Goal: Communication & Community: Share content

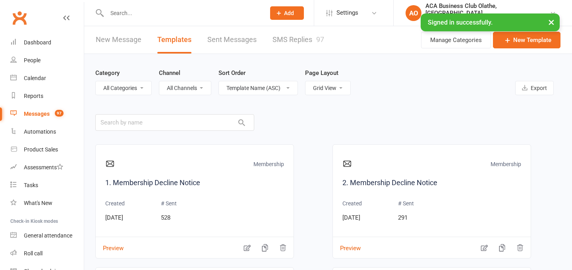
select select "grid"
click at [110, 42] on link "New Message" at bounding box center [119, 39] width 46 height 27
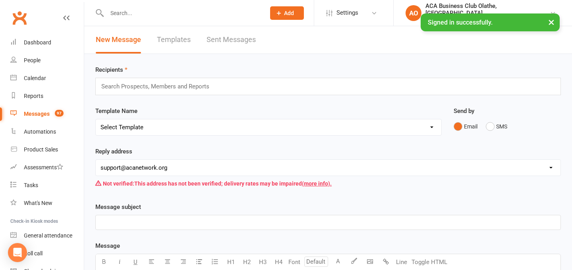
click at [134, 89] on input "text" at bounding box center [158, 86] width 116 height 10
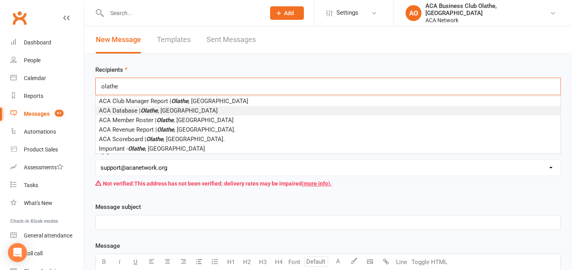
type input "olathe"
click at [143, 110] on em "Olathe" at bounding box center [149, 110] width 17 height 7
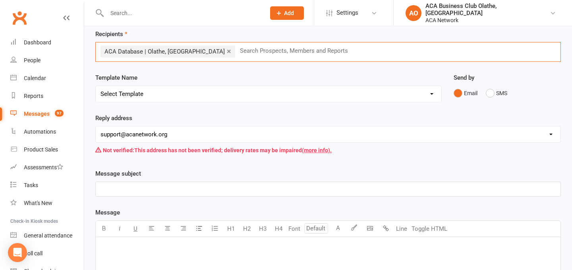
scroll to position [51, 0]
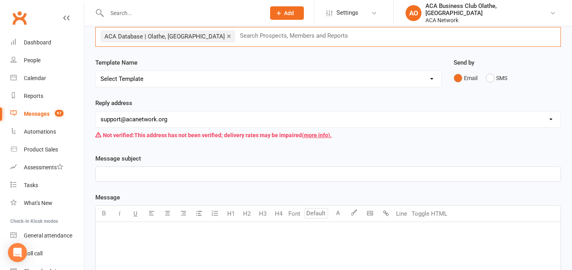
click at [141, 125] on select "[EMAIL_ADDRESS][DOMAIN_NAME] [EMAIL_ADDRESS][DOMAIN_NAME] [PERSON_NAME][DOMAIN_…" at bounding box center [328, 120] width 465 height 16
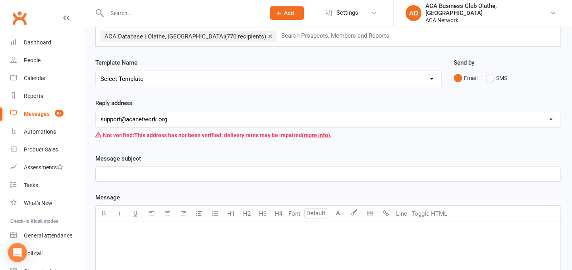
select select "14"
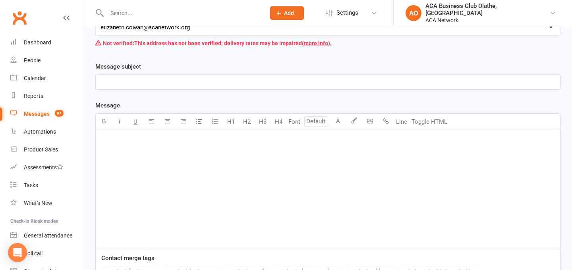
scroll to position [142, 0]
click at [172, 84] on p "﻿" at bounding box center [327, 84] width 455 height 10
click at [203, 200] on div "﻿" at bounding box center [328, 190] width 465 height 119
click at [367, 123] on body "Prospect Member Non-attending contact Class / event Appointment Bulk message Ad…" at bounding box center [286, 115] width 572 height 510
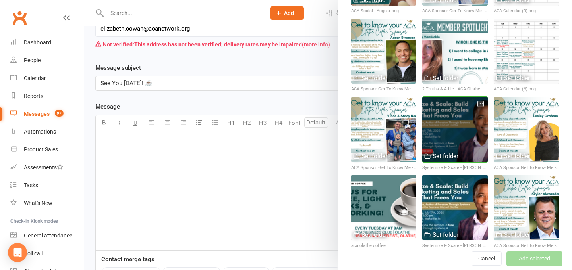
scroll to position [168, 0]
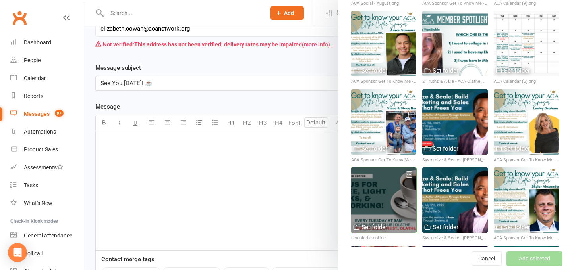
click at [397, 187] on div at bounding box center [384, 201] width 66 height 66
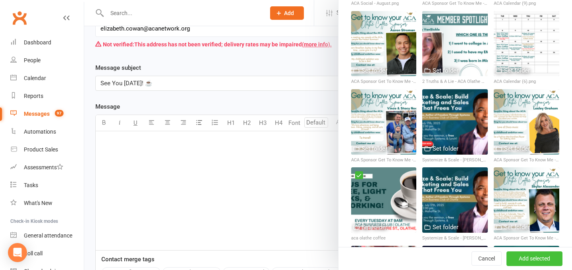
click at [539, 266] on button "Add selected" at bounding box center [534, 259] width 56 height 14
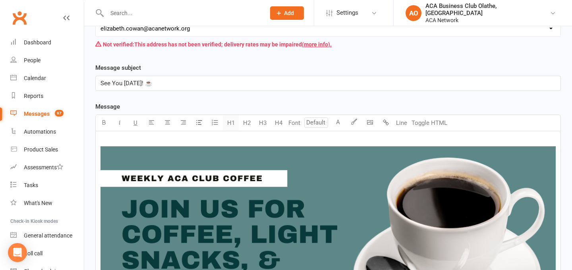
scroll to position [144, 0]
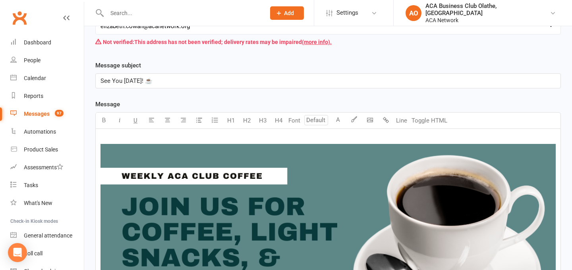
click at [227, 152] on img at bounding box center [327, 263] width 455 height 239
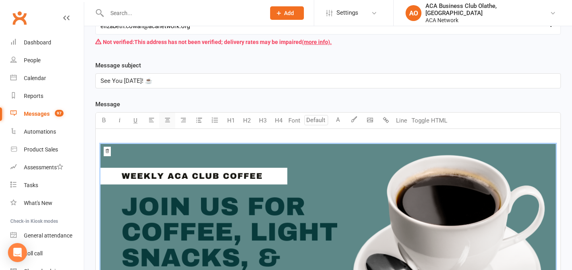
click at [160, 117] on button "button" at bounding box center [167, 121] width 16 height 16
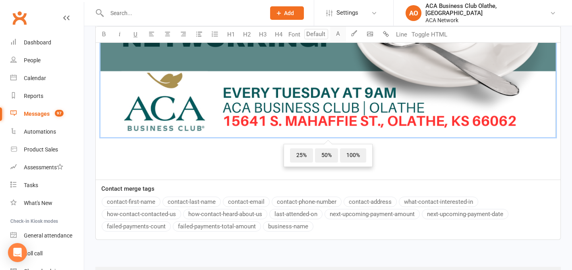
scroll to position [390, 0]
click at [392, 146] on p "﻿ ﻿ 25% 50% 100% ﻿" at bounding box center [327, 18] width 455 height 261
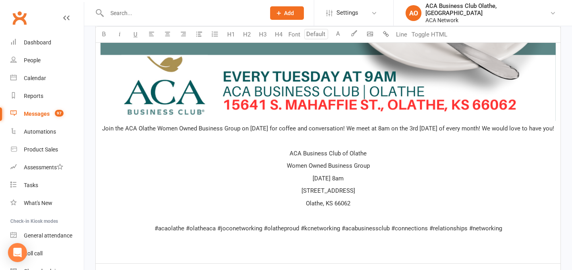
scroll to position [413, 0]
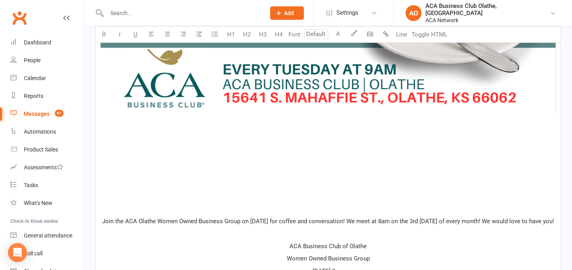
click at [329, 164] on div "﻿ ﻿ ﻿ ﻿ ﻿ ﻿ ﻿ ﻿ ﻿ ﻿ Join the ACA Olathe Women Owned Business Group on [DATE] fo…" at bounding box center [328, 96] width 465 height 472
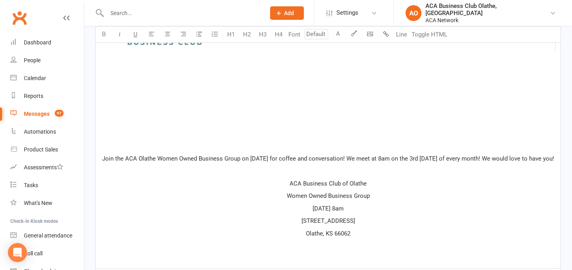
scroll to position [484, 0]
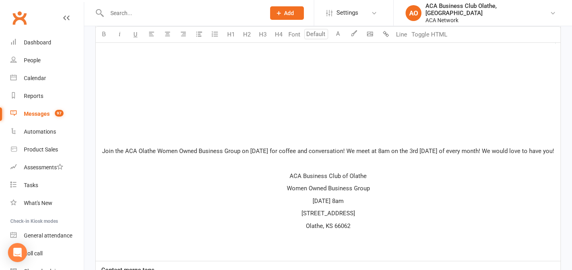
click at [352, 156] on p "Join the ACA Olathe Women Owned Business Group on [DATE] for coffee and convers…" at bounding box center [327, 152] width 455 height 10
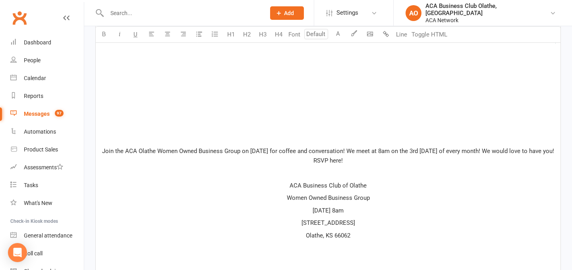
drag, startPoint x: 326, startPoint y: 161, endPoint x: 358, endPoint y: 161, distance: 32.2
click at [358, 161] on p "Join the ACA Olathe Women Owned Business Group on [DATE] for coffee and convers…" at bounding box center [327, 156] width 455 height 19
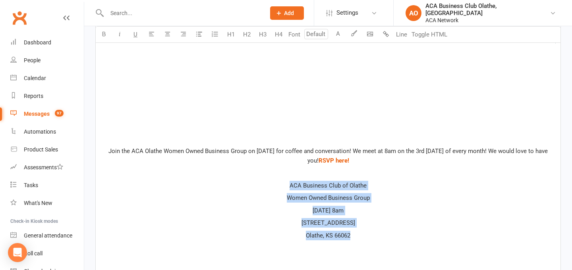
drag, startPoint x: 289, startPoint y: 185, endPoint x: 350, endPoint y: 235, distance: 78.8
click at [350, 235] on div "﻿ ﻿ ﻿ ﻿ ﻿ ﻿ ﻿ ﻿ ﻿ ﻿ Join the ACA Olathe Women Owned Business Group on [DATE] fo…" at bounding box center [328, 30] width 465 height 481
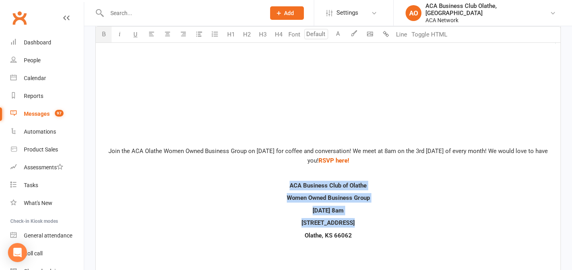
click at [359, 232] on p "Olathe, KS 66062" at bounding box center [327, 236] width 455 height 10
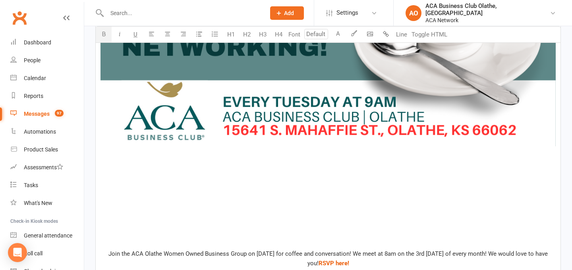
scroll to position [384, 0]
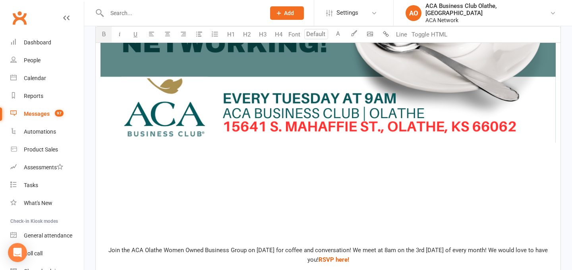
click at [311, 157] on div "﻿ ﻿ ﻿ ﻿ ﻿ ﻿ ﻿ ﻿ ﻿ ﻿ Join the ACA Olathe Women Owned Business Group on [DATE] fo…" at bounding box center [328, 129] width 465 height 481
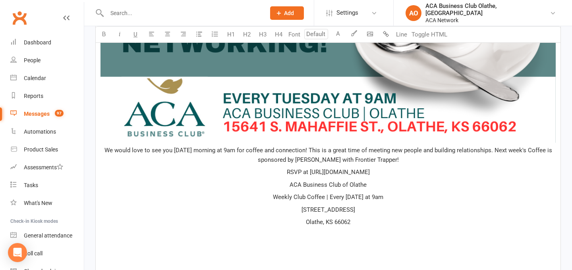
drag, startPoint x: 266, startPoint y: 173, endPoint x: 430, endPoint y: 172, distance: 163.2
click at [430, 172] on p "RSVP at [URL][DOMAIN_NAME]" at bounding box center [327, 173] width 455 height 10
copy span "[URL][DOMAIN_NAME]"
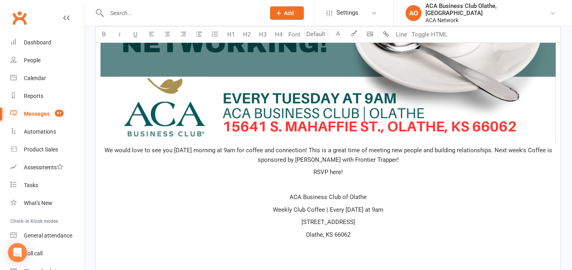
click at [309, 172] on p "RSVP here!" at bounding box center [327, 173] width 455 height 10
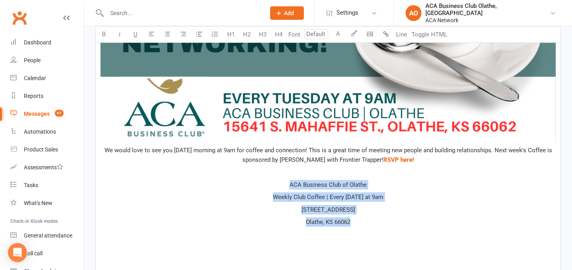
drag, startPoint x: 289, startPoint y: 181, endPoint x: 357, endPoint y: 226, distance: 80.6
click at [357, 226] on div "﻿ ﻿ We would love to see you [DATE] morning at 9am for coffee and connection! T…" at bounding box center [328, 165] width 465 height 553
click at [357, 226] on p "Olathe, KS 66062" at bounding box center [327, 223] width 455 height 10
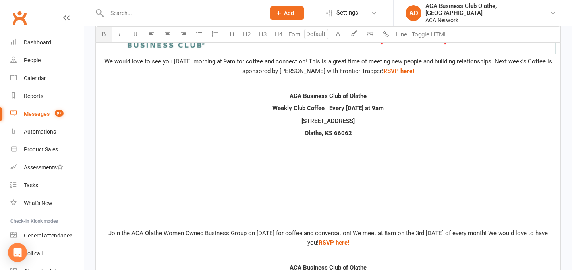
scroll to position [474, 0]
click at [359, 133] on p "Olathe, KS 66062" at bounding box center [327, 133] width 455 height 10
click at [404, 35] on button "Line" at bounding box center [402, 35] width 16 height 16
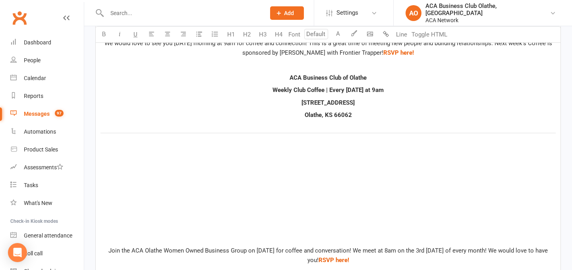
scroll to position [501, 0]
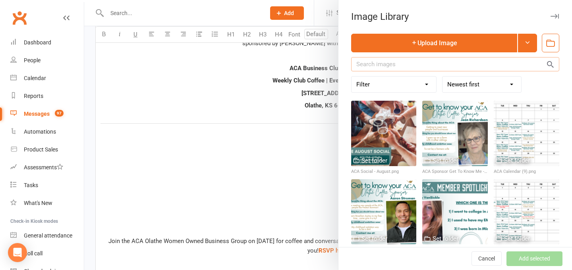
click at [415, 66] on input "text" at bounding box center [455, 64] width 208 height 14
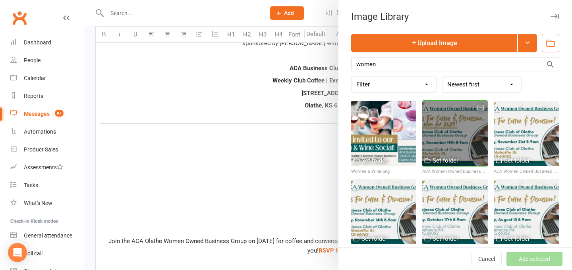
click at [454, 140] on div at bounding box center [455, 134] width 66 height 66
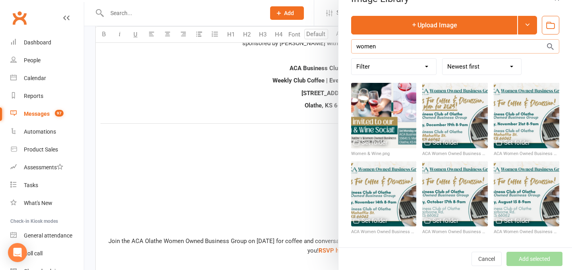
click at [363, 42] on input "women" at bounding box center [455, 46] width 208 height 14
type input "event"
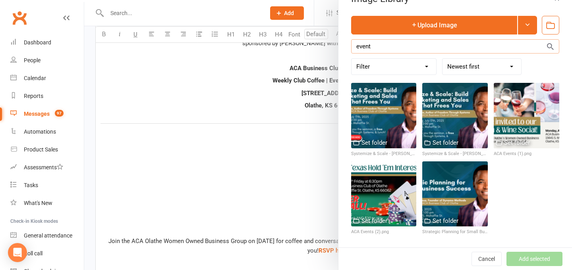
click at [363, 42] on input "event" at bounding box center [455, 46] width 208 height 14
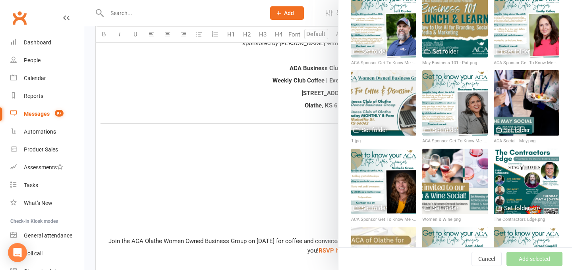
scroll to position [658, 0]
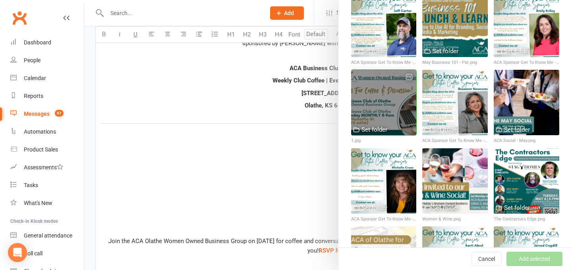
click at [374, 108] on div at bounding box center [384, 103] width 66 height 66
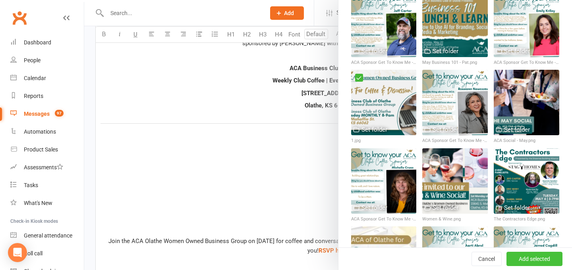
click at [545, 256] on button "Add selected" at bounding box center [534, 259] width 56 height 14
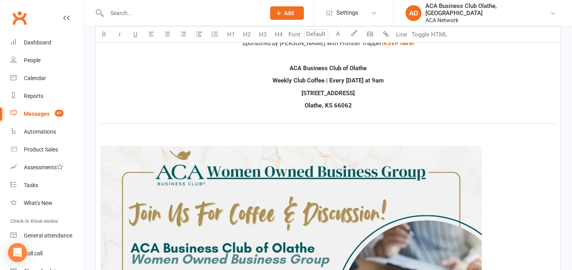
click at [362, 168] on img at bounding box center [290, 253] width 381 height 214
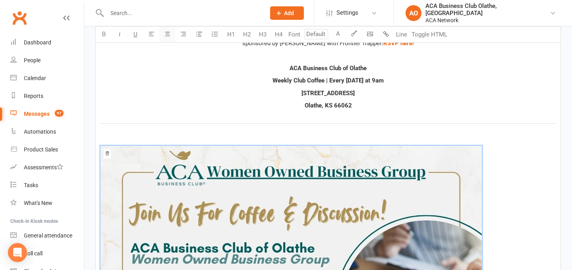
click at [168, 28] on button "button" at bounding box center [167, 35] width 16 height 16
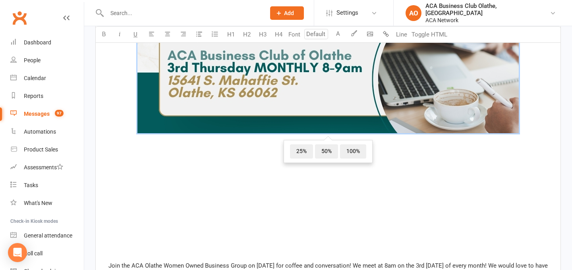
scroll to position [747, 0]
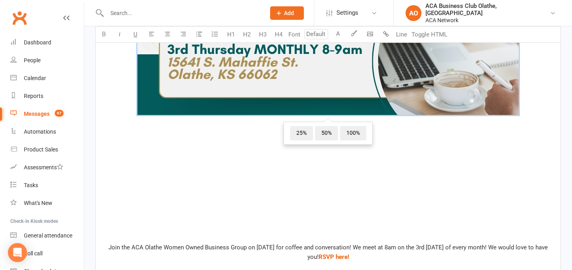
click at [378, 231] on p "﻿" at bounding box center [327, 236] width 455 height 10
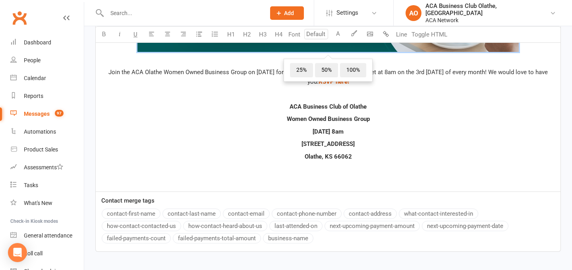
scroll to position [843, 0]
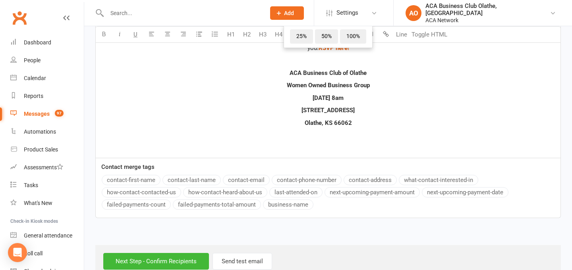
click at [388, 126] on p "Olathe, KS 66062" at bounding box center [327, 123] width 455 height 10
click at [399, 36] on button "Line" at bounding box center [402, 35] width 16 height 16
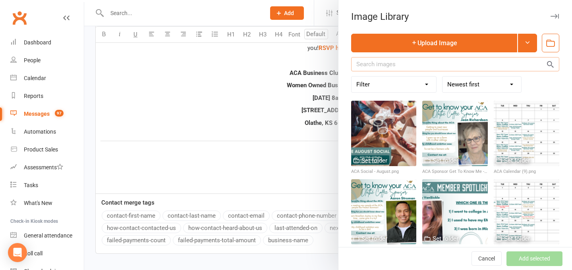
click at [383, 63] on input "text" at bounding box center [455, 64] width 208 height 14
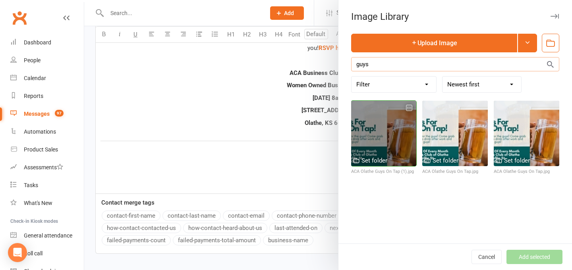
type input "guys"
click at [388, 127] on div at bounding box center [384, 134] width 66 height 66
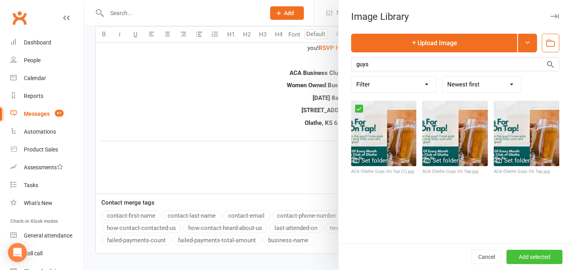
click at [541, 261] on button "Add selected" at bounding box center [534, 257] width 56 height 14
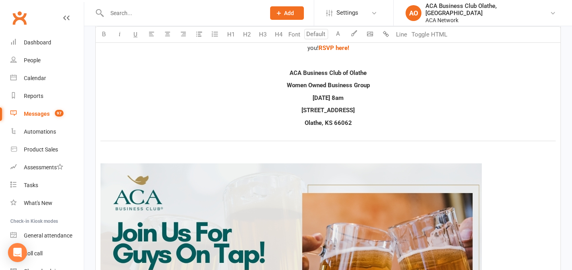
click at [271, 174] on img at bounding box center [290, 271] width 381 height 214
click at [166, 36] on icon "button" at bounding box center [167, 34] width 6 height 6
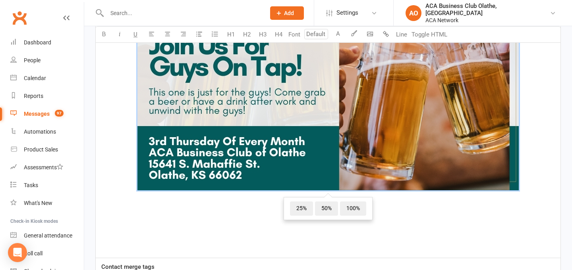
scroll to position [1034, 0]
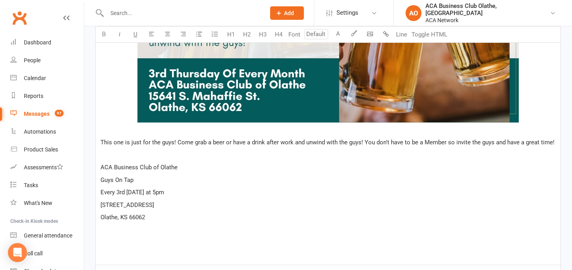
scroll to position [1098, 0]
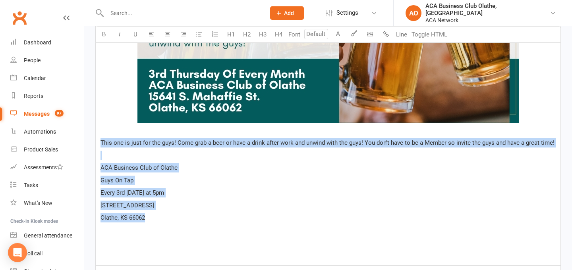
drag, startPoint x: 149, startPoint y: 222, endPoint x: 96, endPoint y: 141, distance: 96.7
click at [166, 30] on button "button" at bounding box center [167, 35] width 16 height 16
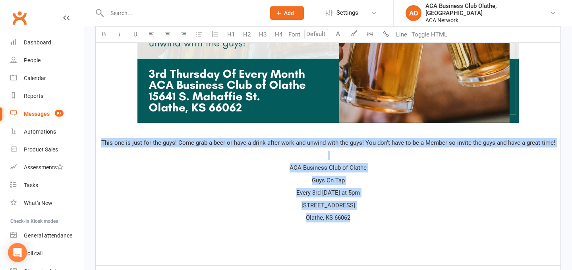
click at [286, 167] on p "ACA Business Club of Olathe" at bounding box center [327, 168] width 455 height 10
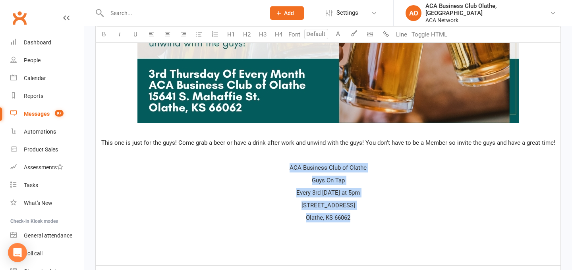
drag, startPoint x: 286, startPoint y: 167, endPoint x: 351, endPoint y: 215, distance: 81.2
click at [555, 145] on p "This one is just for the guys! Come grab a beer or have a drink after work and …" at bounding box center [327, 143] width 455 height 10
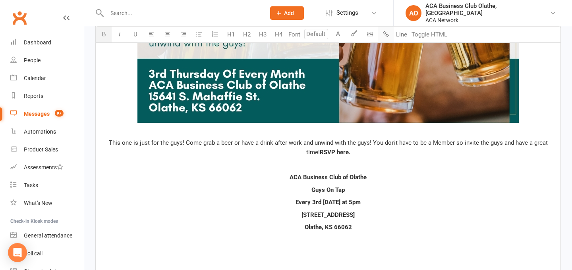
click at [390, 36] on button "button" at bounding box center [386, 35] width 16 height 16
click at [361, 227] on p "Olathe, KS 66062" at bounding box center [327, 228] width 455 height 10
click at [395, 35] on button "Line" at bounding box center [402, 35] width 16 height 16
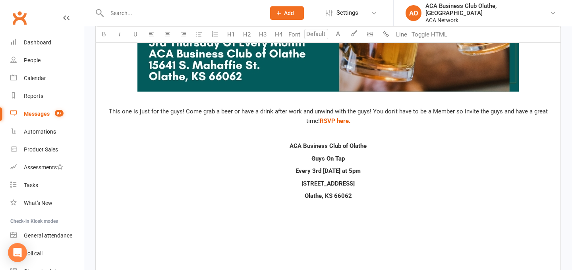
scroll to position [1139, 0]
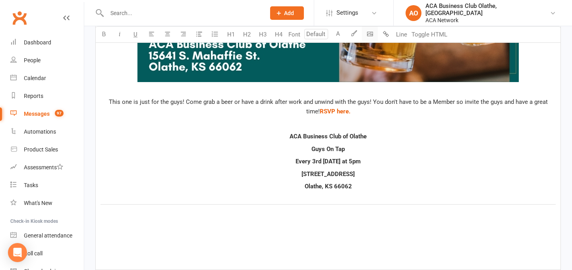
click at [372, 31] on icon "button" at bounding box center [370, 34] width 6 height 6
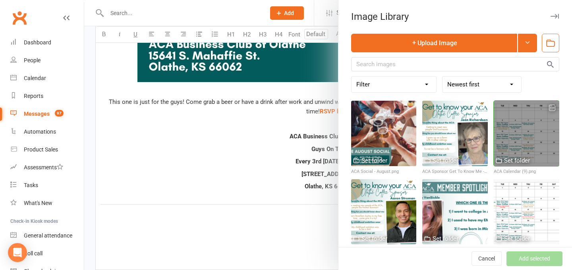
click at [518, 133] on div at bounding box center [527, 134] width 66 height 66
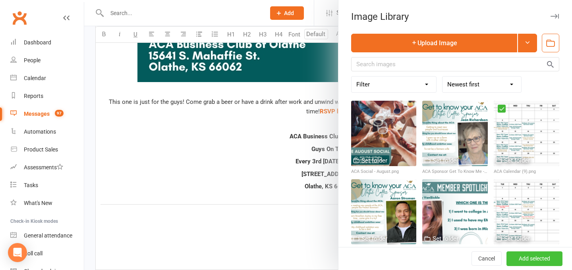
click at [533, 257] on button "Add selected" at bounding box center [534, 259] width 56 height 14
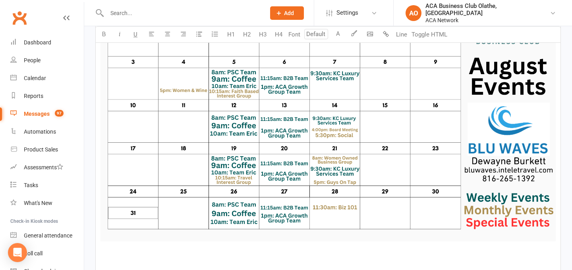
scroll to position [1381, 0]
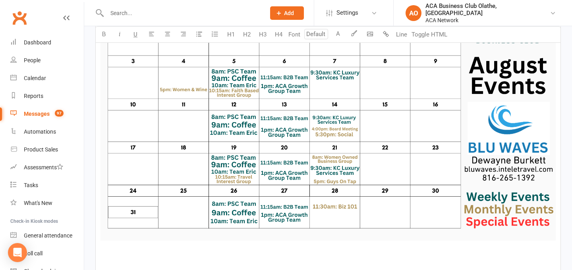
click at [338, 137] on img at bounding box center [327, 113] width 455 height 256
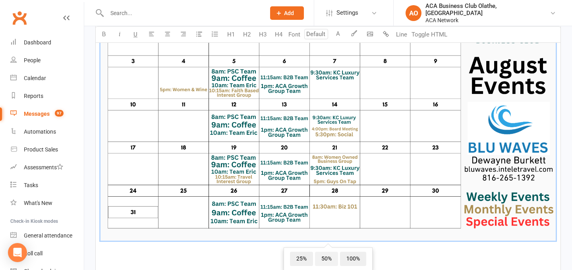
click at [327, 257] on span "50%" at bounding box center [326, 259] width 23 height 14
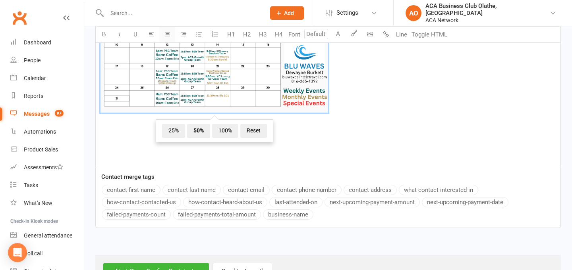
click at [169, 38] on button "button" at bounding box center [167, 35] width 16 height 16
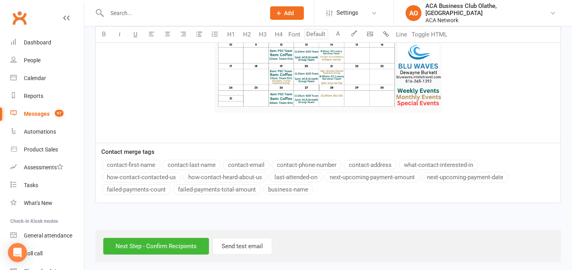
scroll to position [1224, 0]
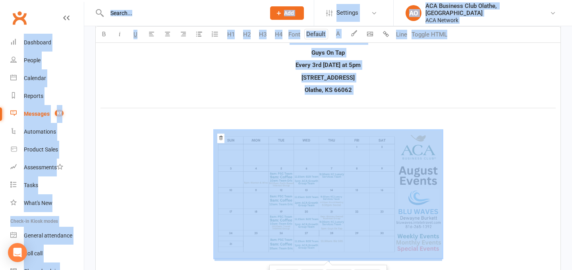
click at [233, 77] on p "[STREET_ADDRESS]" at bounding box center [327, 78] width 455 height 10
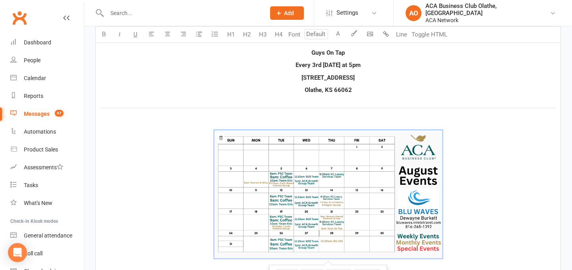
scroll to position [1236, 0]
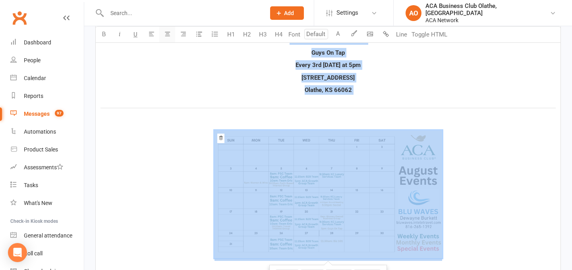
click at [166, 35] on icon "button" at bounding box center [167, 34] width 6 height 6
click at [322, 32] on input "number" at bounding box center [316, 34] width 24 height 10
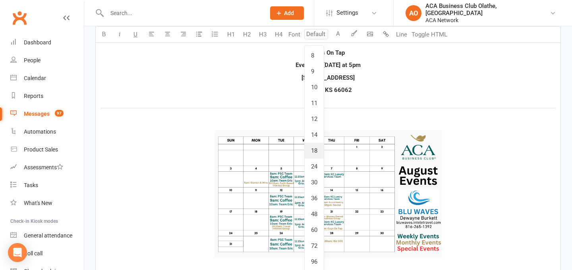
click at [317, 152] on link "18" at bounding box center [314, 151] width 19 height 16
type input "18"
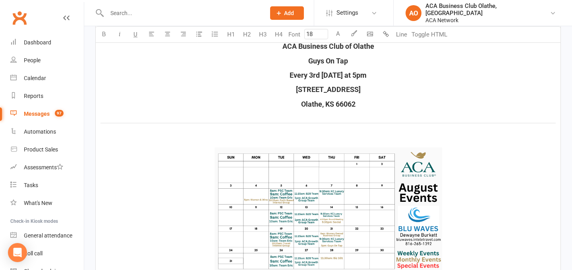
scroll to position [1430, 0]
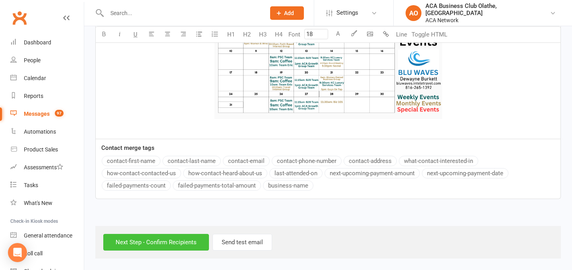
click at [150, 242] on input "Next Step - Confirm Recipients" at bounding box center [156, 242] width 106 height 17
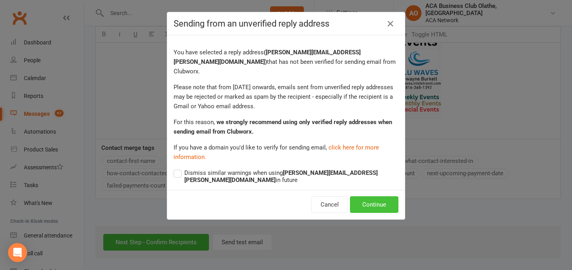
click at [368, 197] on button "Continue" at bounding box center [374, 205] width 48 height 17
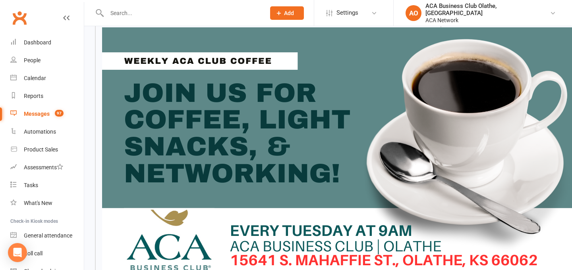
scroll to position [132, 0]
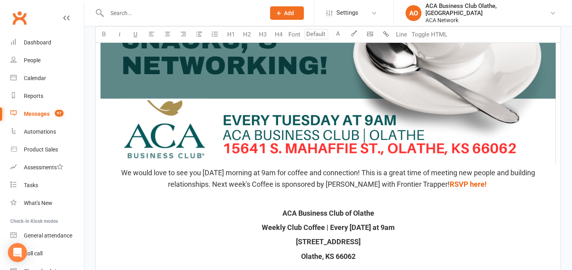
click at [236, 85] on img at bounding box center [327, 45] width 455 height 239
type input "18"
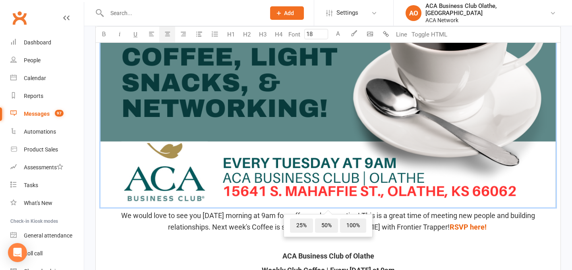
scroll to position [390, 0]
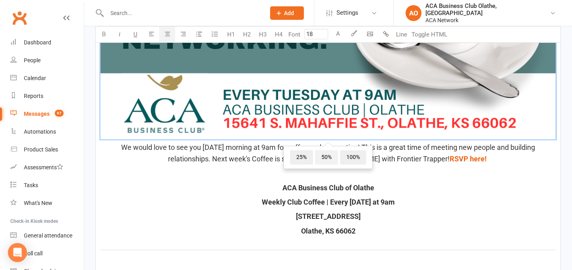
click at [329, 162] on span "50%" at bounding box center [326, 157] width 23 height 14
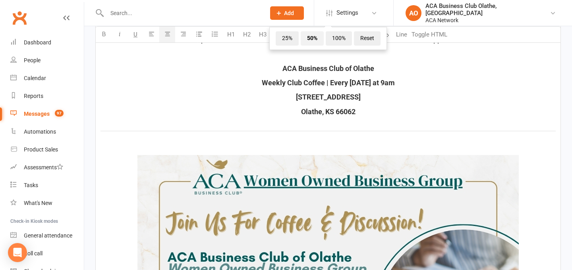
click at [329, 162] on img at bounding box center [327, 262] width 381 height 214
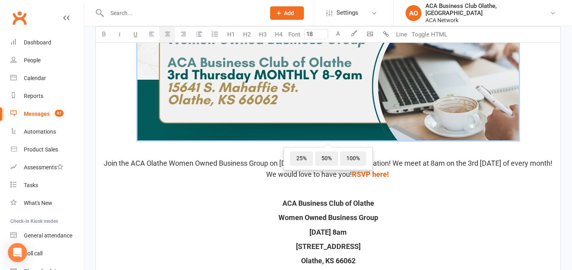
scroll to position [635, 0]
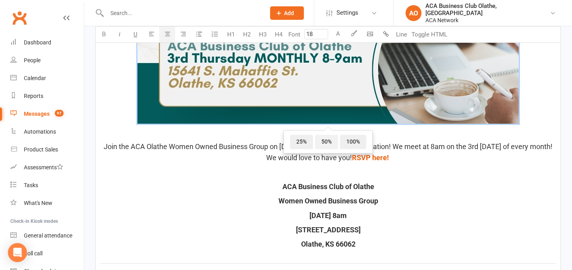
click at [326, 144] on span "50%" at bounding box center [326, 142] width 23 height 14
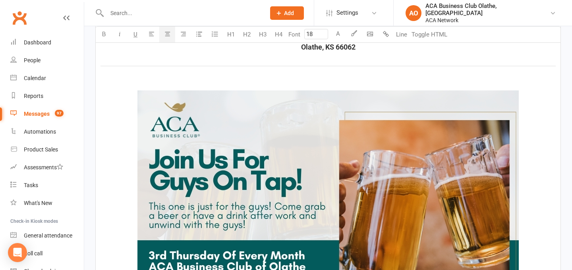
click at [326, 144] on img at bounding box center [327, 198] width 381 height 214
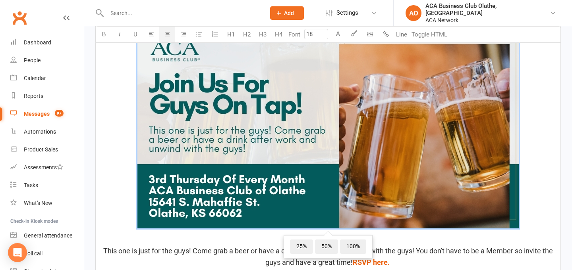
scroll to position [890, 0]
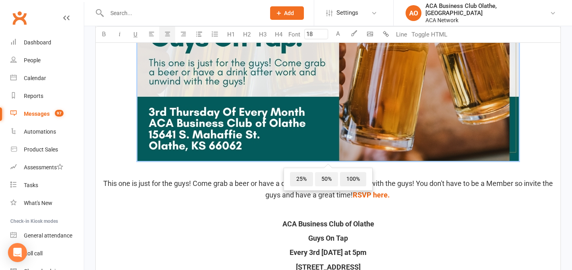
click at [329, 182] on span "50%" at bounding box center [326, 179] width 23 height 14
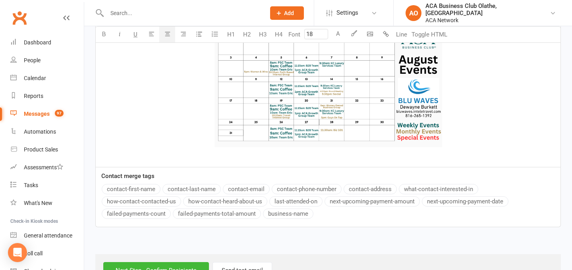
scroll to position [1138, 0]
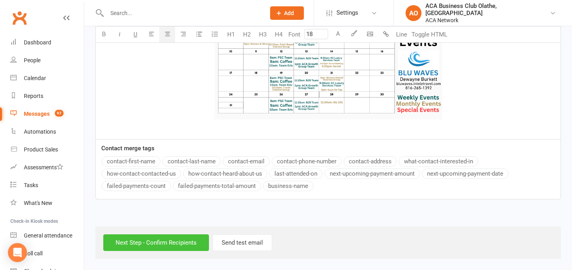
click at [151, 242] on input "Next Step - Confirm Recipients" at bounding box center [156, 243] width 106 height 17
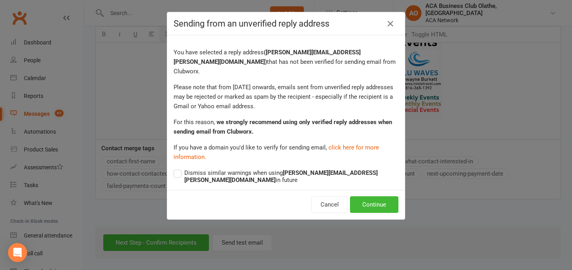
click at [179, 168] on label "Dismiss similar warnings when using [PERSON_NAME][EMAIL_ADDRESS][PERSON_NAME][D…" at bounding box center [286, 175] width 225 height 15
click at [179, 168] on input "Dismiss similar warnings when using [PERSON_NAME][EMAIL_ADDRESS][PERSON_NAME][D…" at bounding box center [286, 168] width 225 height 0
click at [385, 197] on button "Continue" at bounding box center [374, 205] width 48 height 17
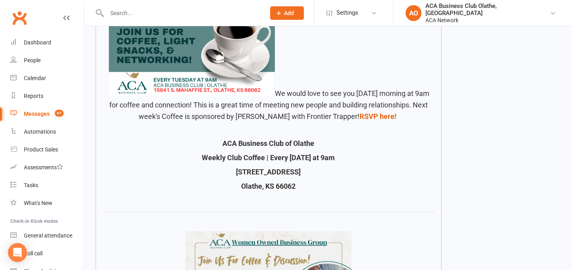
scroll to position [141, 0]
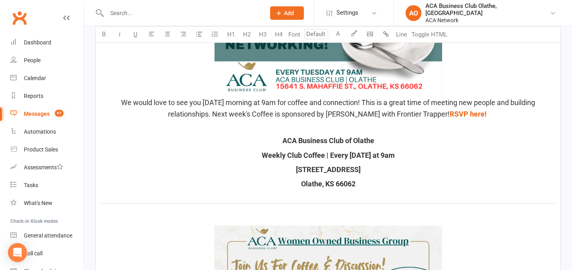
click at [344, 76] on img at bounding box center [328, 35] width 228 height 120
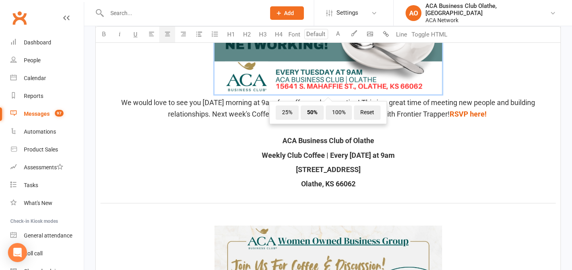
scroll to position [158, 0]
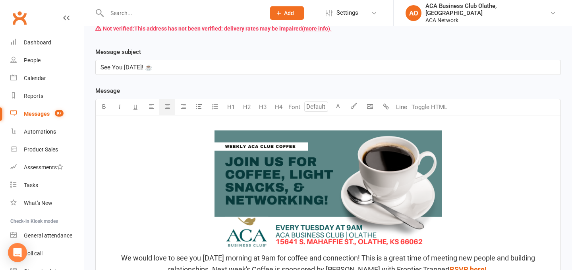
type input "18"
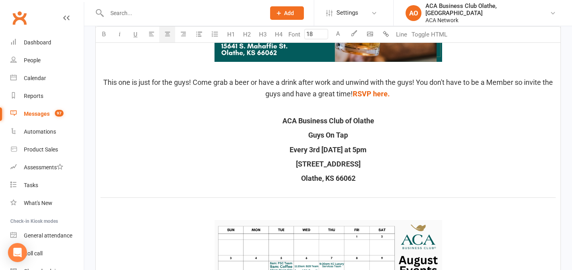
scroll to position [1133, 0]
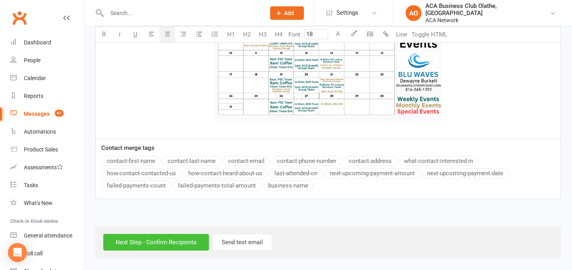
click at [170, 243] on input "Next Step - Confirm Recipients" at bounding box center [156, 242] width 106 height 17
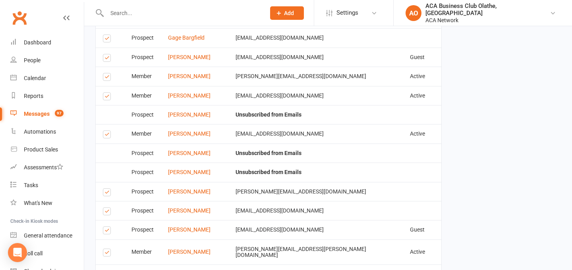
scroll to position [1821, 0]
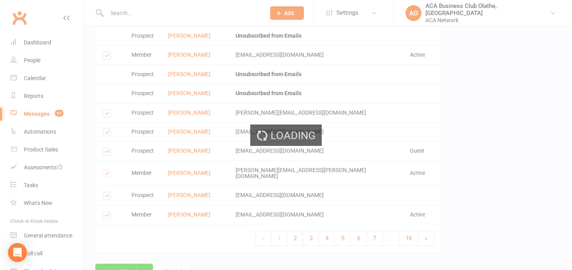
scroll to position [1817, 0]
